Goal: Task Accomplishment & Management: Manage account settings

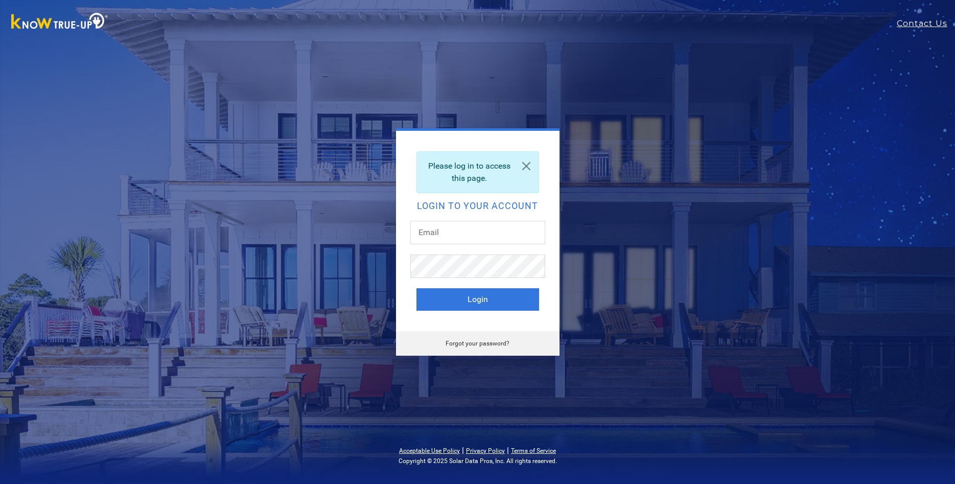
click at [836, 397] on div "Please log in to access this page. Login to your account Login Forgot your pass…" at bounding box center [477, 242] width 955 height 484
click at [436, 232] on input "text" at bounding box center [477, 232] width 135 height 23
type input "[EMAIL_ADDRESS][DOMAIN_NAME]"
click at [416, 288] on button "Login" at bounding box center [477, 299] width 123 height 22
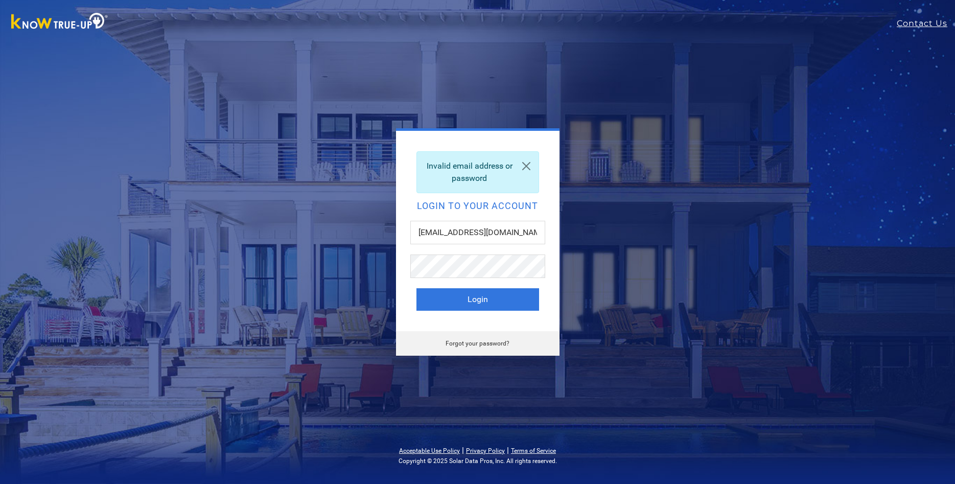
click at [479, 345] on link "Forgot your password?" at bounding box center [477, 343] width 64 height 7
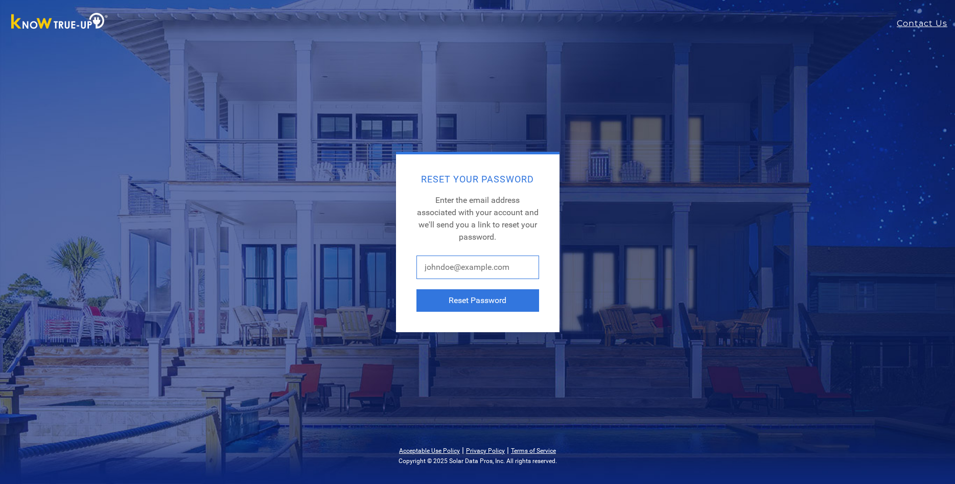
click at [441, 272] on input "text" at bounding box center [477, 266] width 123 height 23
type input "[EMAIL_ADDRESS][DOMAIN_NAME]"
click at [464, 304] on button "Reset Password" at bounding box center [477, 300] width 123 height 22
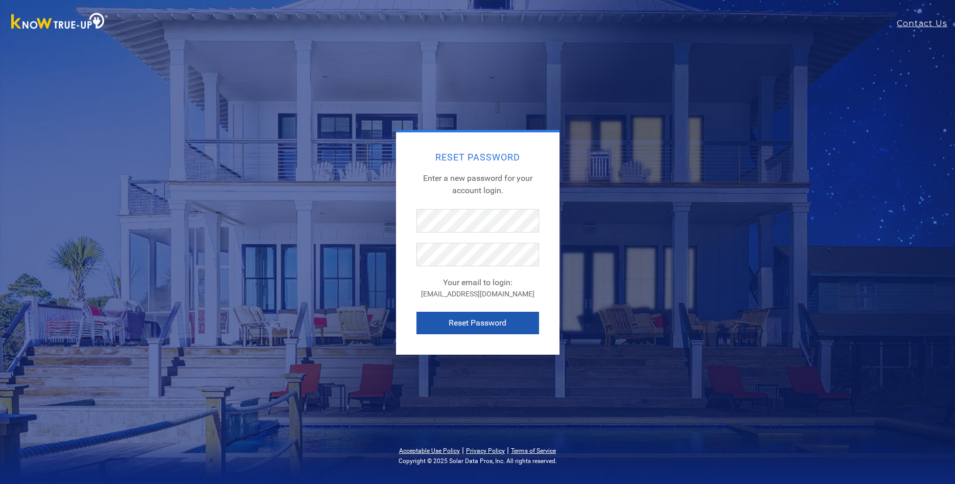
click at [484, 326] on button "Reset Password" at bounding box center [477, 323] width 123 height 22
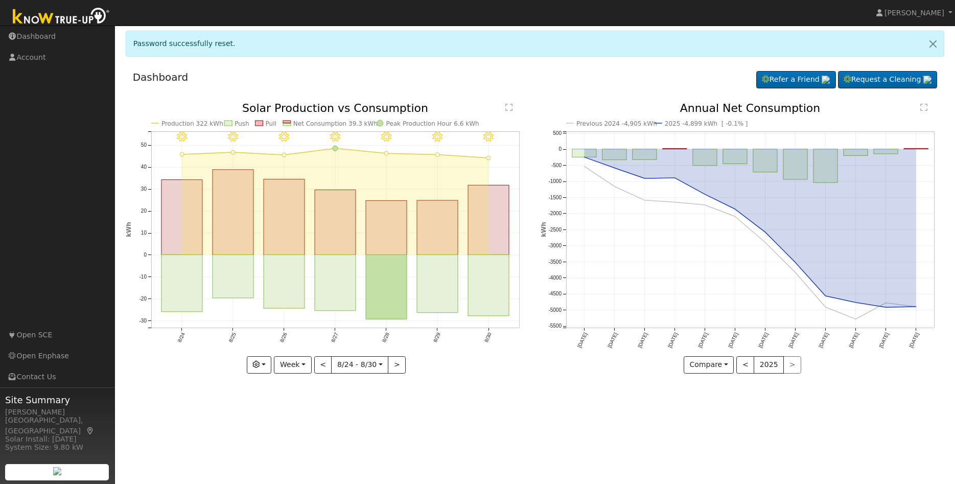
click at [481, 78] on div "Dashboard Refer a Friend Request a Cleaning Refer a Friend" at bounding box center [535, 79] width 819 height 31
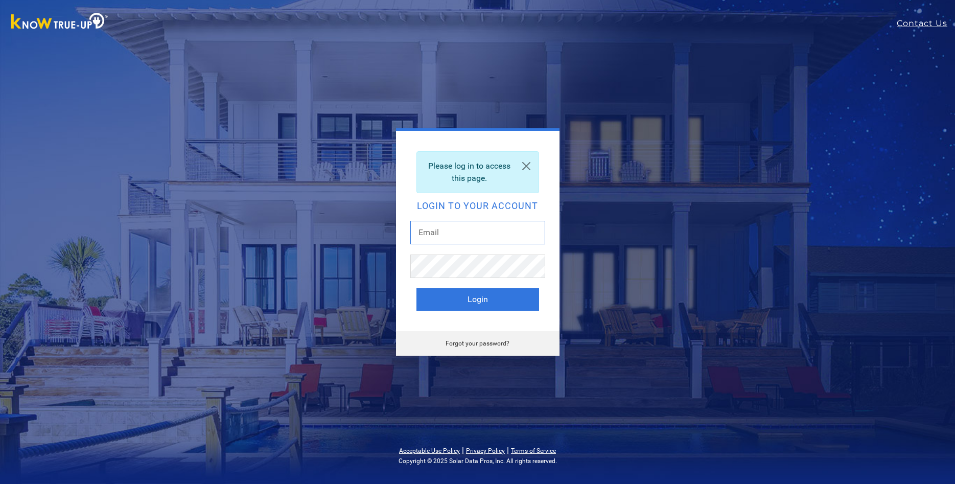
click at [455, 232] on input "text" at bounding box center [477, 232] width 135 height 23
type input "[EMAIL_ADDRESS][DOMAIN_NAME]"
click at [416, 288] on button "Login" at bounding box center [477, 299] width 123 height 22
